Goal: Task Accomplishment & Management: Use online tool/utility

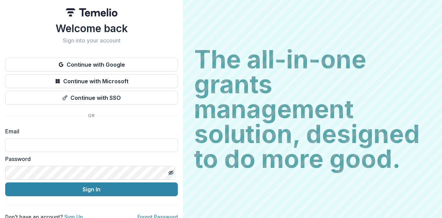
click at [67, 155] on label "Password" at bounding box center [89, 159] width 168 height 8
click at [66, 148] on input at bounding box center [91, 145] width 173 height 14
type input "**********"
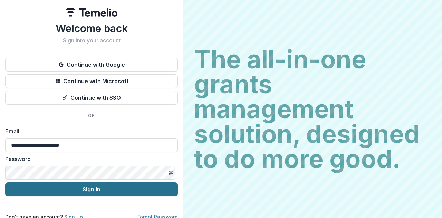
click at [90, 186] on button "Sign In" at bounding box center [91, 189] width 173 height 14
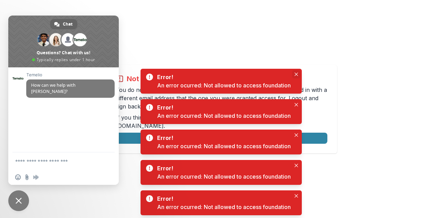
click at [294, 74] on button "Close" at bounding box center [296, 74] width 8 height 8
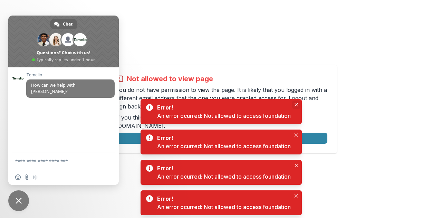
click at [296, 103] on icon "Close" at bounding box center [295, 104] width 3 height 3
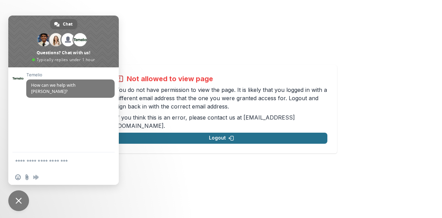
click at [287, 138] on button "Logout" at bounding box center [222, 138] width 212 height 11
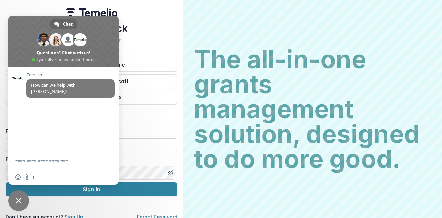
click at [165, 145] on input at bounding box center [92, 145] width 172 height 14
type input "**********"
click at [155, 125] on div "**********" at bounding box center [92, 121] width 172 height 198
click at [21, 198] on span "Close chat" at bounding box center [19, 200] width 6 height 6
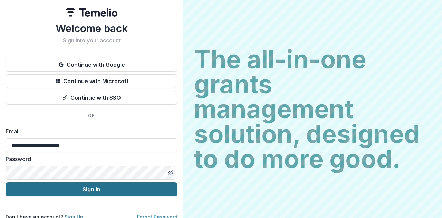
click at [90, 185] on button "Sign In" at bounding box center [92, 189] width 172 height 14
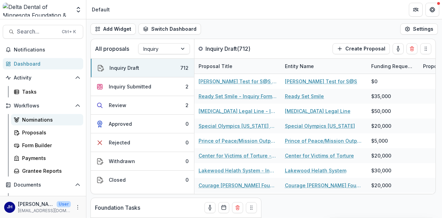
click at [40, 120] on div "Nominations" at bounding box center [50, 119] width 56 height 7
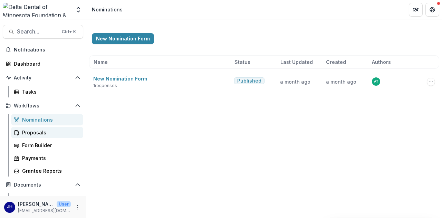
click at [41, 137] on link "Proposals" at bounding box center [47, 132] width 72 height 11
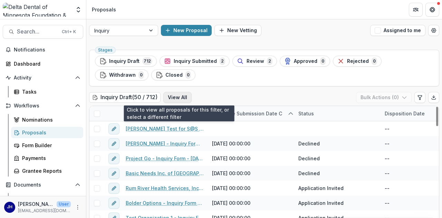
click at [182, 99] on button "View All" at bounding box center [177, 97] width 28 height 11
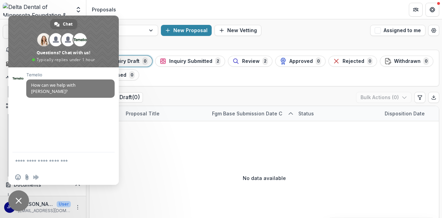
click at [17, 201] on span "Close chat" at bounding box center [19, 200] width 6 height 6
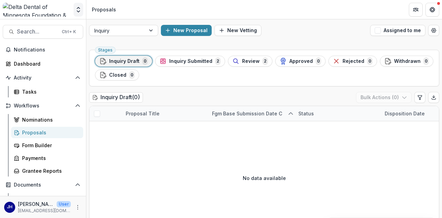
click at [78, 9] on icon "Open entity switcher" at bounding box center [78, 9] width 7 height 7
click at [38, 27] on link "Admin Settings" at bounding box center [43, 26] width 83 height 11
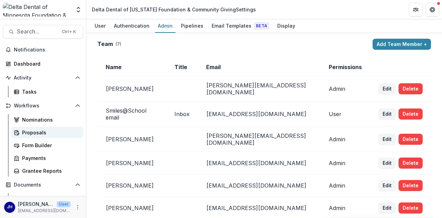
click at [32, 131] on div "Proposals" at bounding box center [50, 132] width 56 height 7
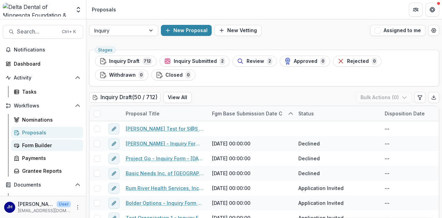
click at [33, 145] on div "Form Builder" at bounding box center [50, 145] width 56 height 7
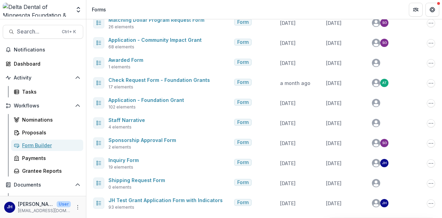
scroll to position [219, 0]
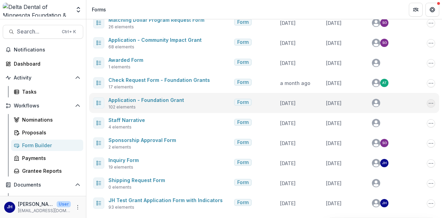
click at [428, 101] on icon "Options" at bounding box center [431, 103] width 6 height 6
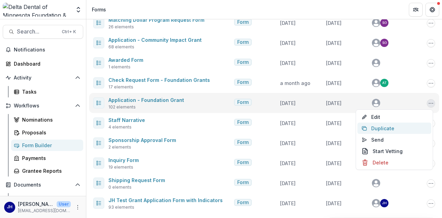
click at [392, 129] on button "Duplicate" at bounding box center [394, 128] width 74 height 11
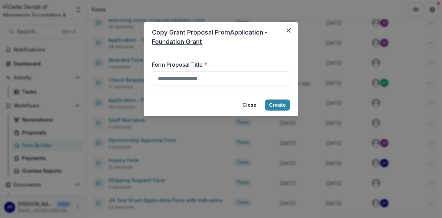
click at [208, 76] on input "Form Proposal Title *" at bounding box center [221, 78] width 138 height 14
type input "*"
type input "**********"
click at [283, 105] on button "Create" at bounding box center [277, 104] width 25 height 11
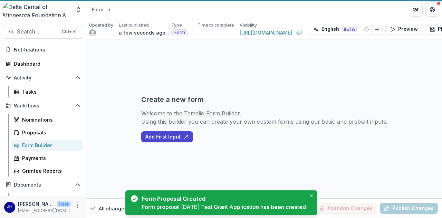
select select "**********"
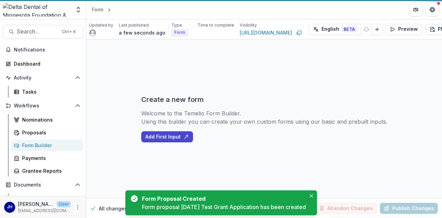
select select "**********"
select select "********"
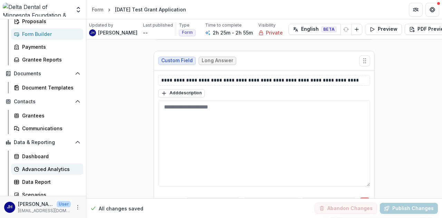
scroll to position [115, 0]
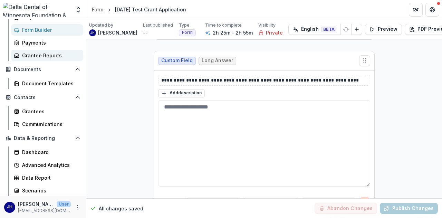
click at [42, 57] on div "Grantee Reports" at bounding box center [50, 55] width 56 height 7
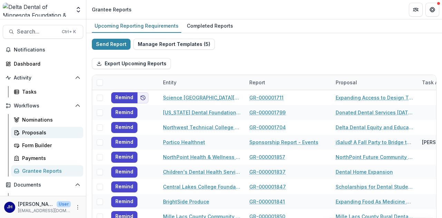
click at [27, 136] on link "Proposals" at bounding box center [47, 132] width 72 height 11
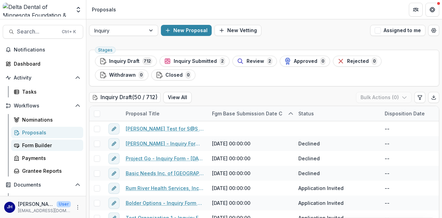
click at [42, 147] on div "Form Builder" at bounding box center [50, 145] width 56 height 7
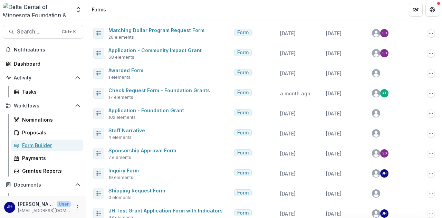
scroll to position [239, 0]
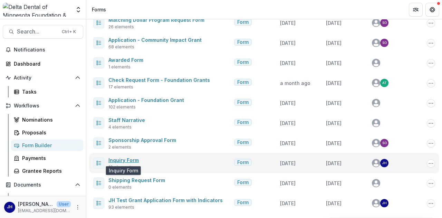
click at [126, 160] on link "Inquiry Form" at bounding box center [123, 160] width 30 height 6
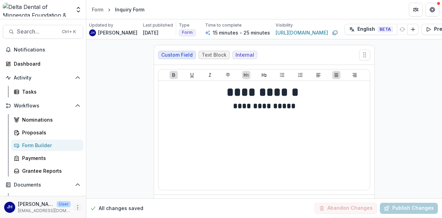
click at [77, 208] on icon "More" at bounding box center [78, 207] width 6 height 6
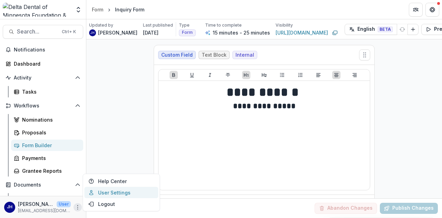
click at [100, 194] on link "User Settings" at bounding box center [121, 192] width 74 height 11
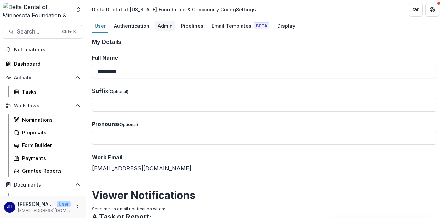
click at [157, 25] on div "Admin" at bounding box center [165, 26] width 20 height 10
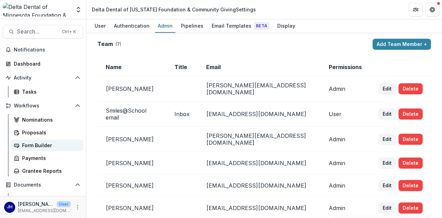
click at [34, 143] on div "Form Builder" at bounding box center [50, 145] width 56 height 7
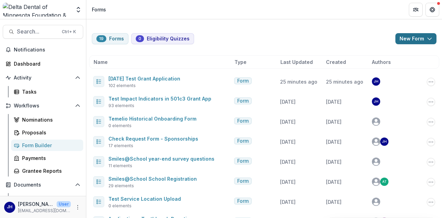
click at [429, 38] on polyline "button" at bounding box center [429, 39] width 4 height 2
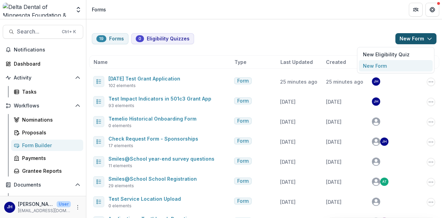
click at [402, 66] on button "New Form" at bounding box center [396, 65] width 74 height 11
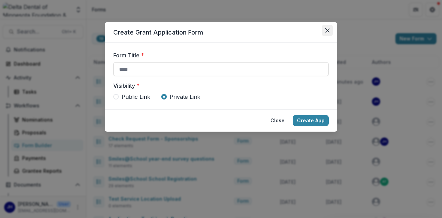
click at [325, 33] on button "Close" at bounding box center [327, 30] width 11 height 11
